Goal: Transaction & Acquisition: Purchase product/service

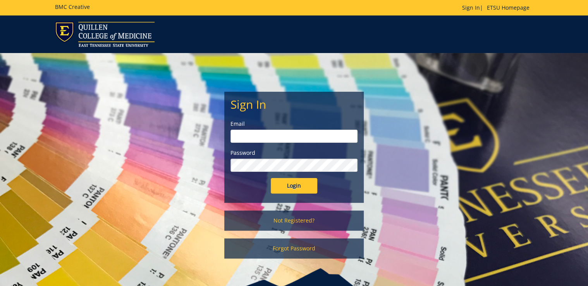
type input "ditcharo@etsu.edu"
click at [289, 185] on input "Login" at bounding box center [294, 186] width 47 height 16
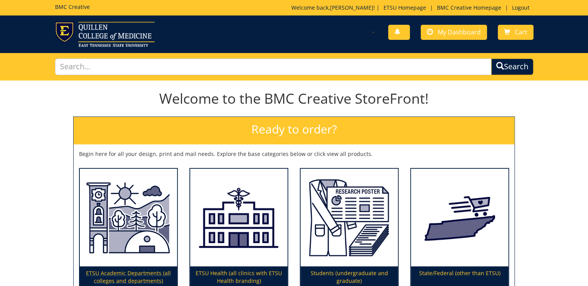
scroll to position [62, 0]
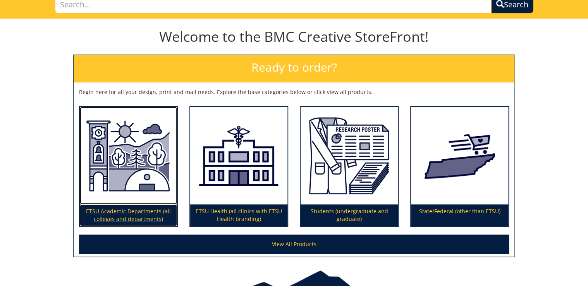
click at [153, 215] on p "ETSU Academic Departments (all colleges and departments)" at bounding box center [128, 216] width 97 height 22
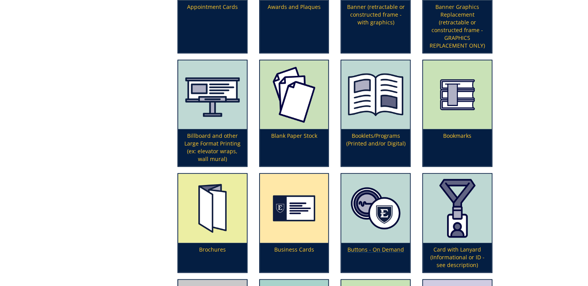
scroll to position [372, 0]
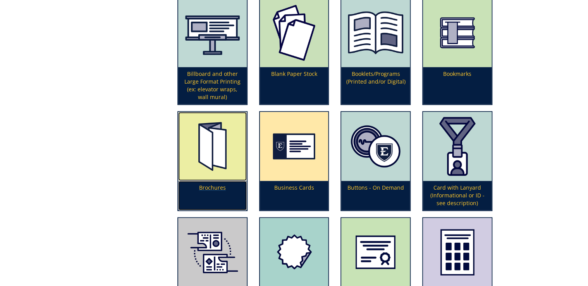
click at [212, 194] on p "Brochures" at bounding box center [212, 195] width 69 height 29
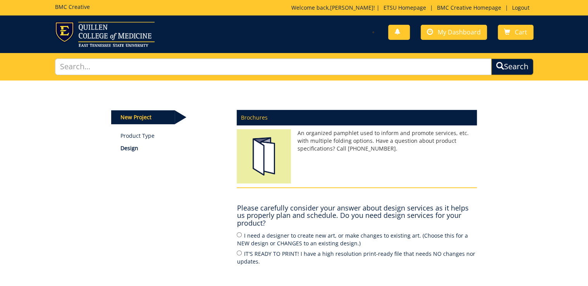
scroll to position [93, 0]
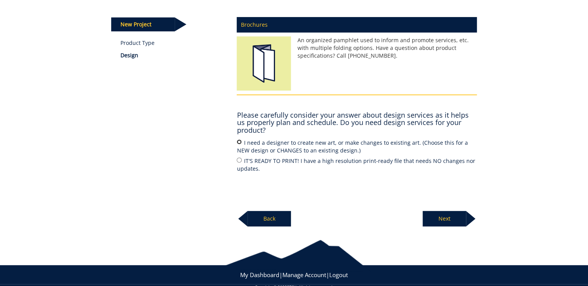
click at [241, 143] on input "I need a designer to create new art, or make changes to existing art. (Choose t…" at bounding box center [239, 142] width 5 height 5
radio input "true"
click at [457, 222] on p "Next" at bounding box center [444, 219] width 43 height 16
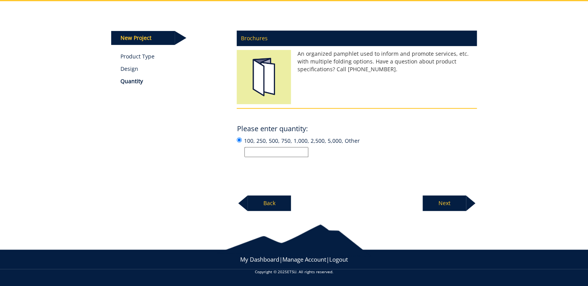
scroll to position [79, 0]
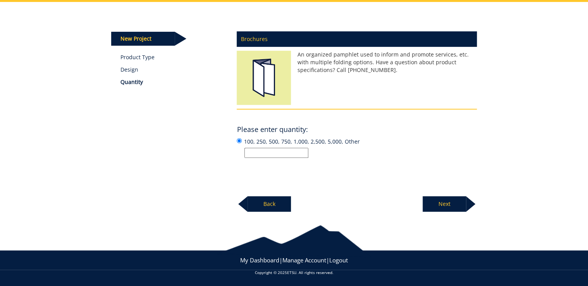
click at [284, 152] on input "100, 250, 500, 750, 1,000, 2,500, 5,000, Other" at bounding box center [277, 153] width 64 height 10
type input "1,500"
click at [453, 207] on p "Next" at bounding box center [444, 204] width 43 height 16
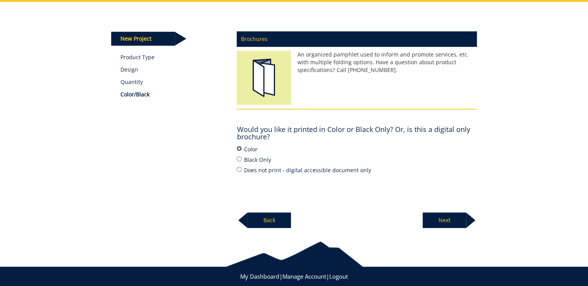
click at [239, 148] on input "Color" at bounding box center [239, 148] width 5 height 5
radio input "true"
click at [454, 224] on p "Next" at bounding box center [444, 221] width 43 height 16
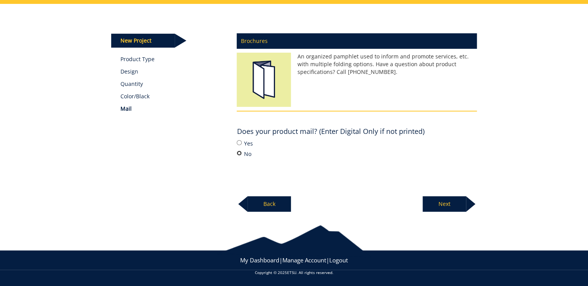
click at [238, 153] on input "No" at bounding box center [239, 153] width 5 height 5
radio input "true"
click at [455, 205] on p "Next" at bounding box center [444, 204] width 43 height 16
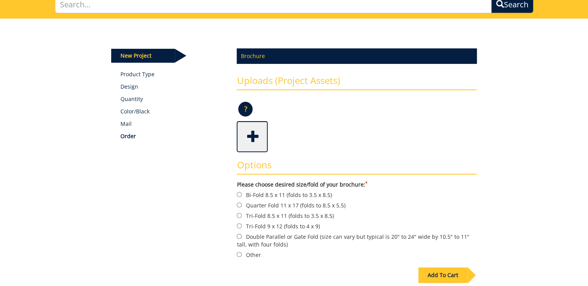
scroll to position [93, 0]
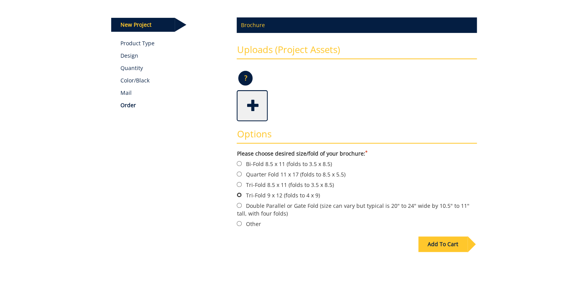
click at [241, 195] on input "Tri-Fold 9 x 12 (folds to 4 x 9)" at bounding box center [239, 195] width 5 height 5
radio input "true"
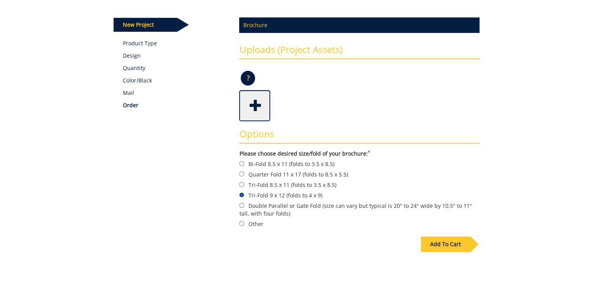
scroll to position [31, 0]
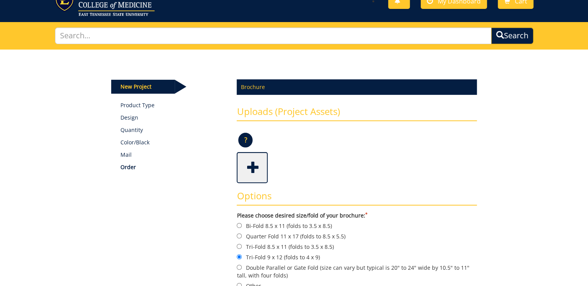
click at [256, 172] on span at bounding box center [253, 166] width 31 height 27
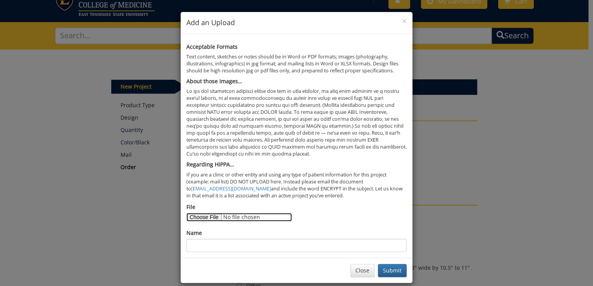
click at [210, 217] on input "File" at bounding box center [238, 217] width 105 height 9
